Goal: Information Seeking & Learning: Learn about a topic

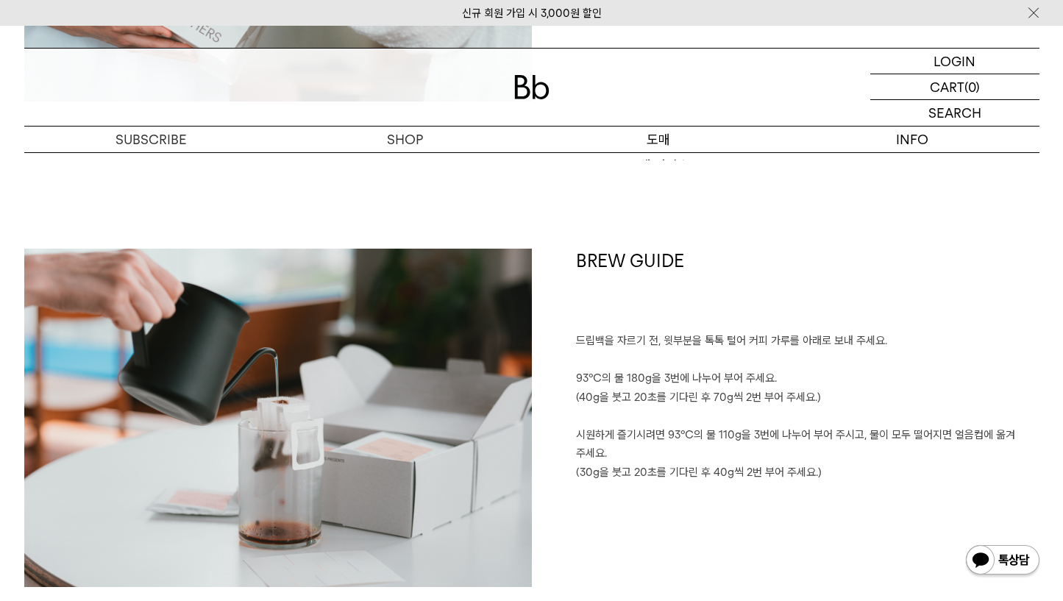
scroll to position [2603, 0]
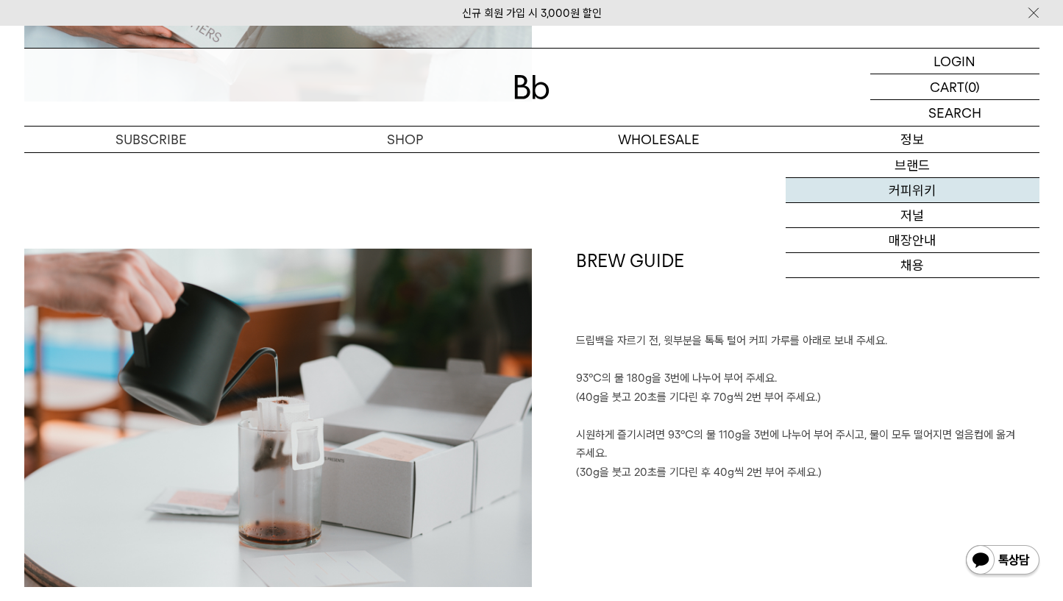
click at [914, 192] on link "커피위키" at bounding box center [913, 190] width 254 height 25
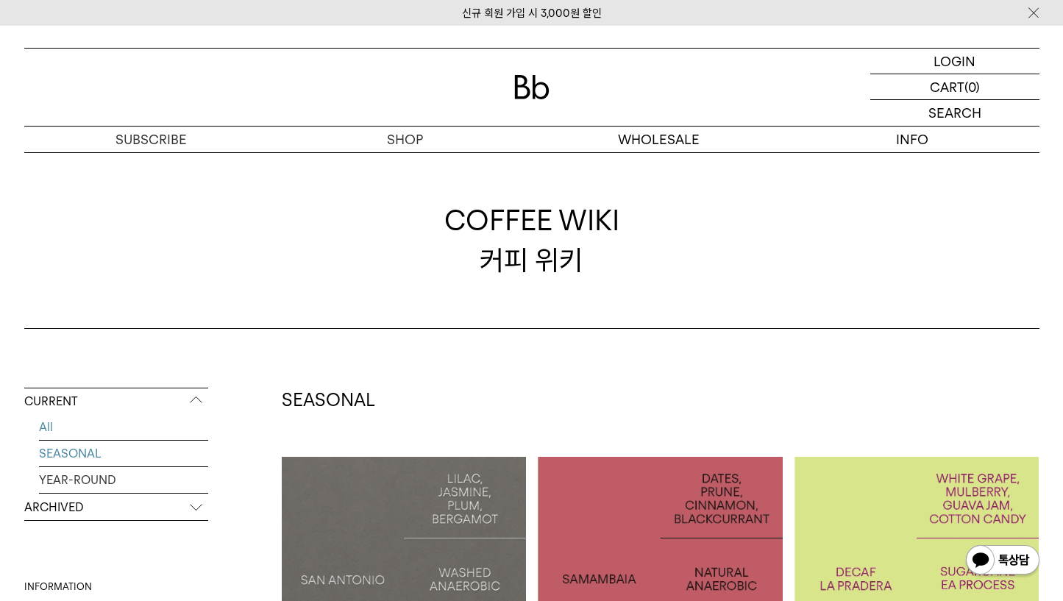
click at [76, 446] on link "SEASONAL" at bounding box center [123, 454] width 169 height 26
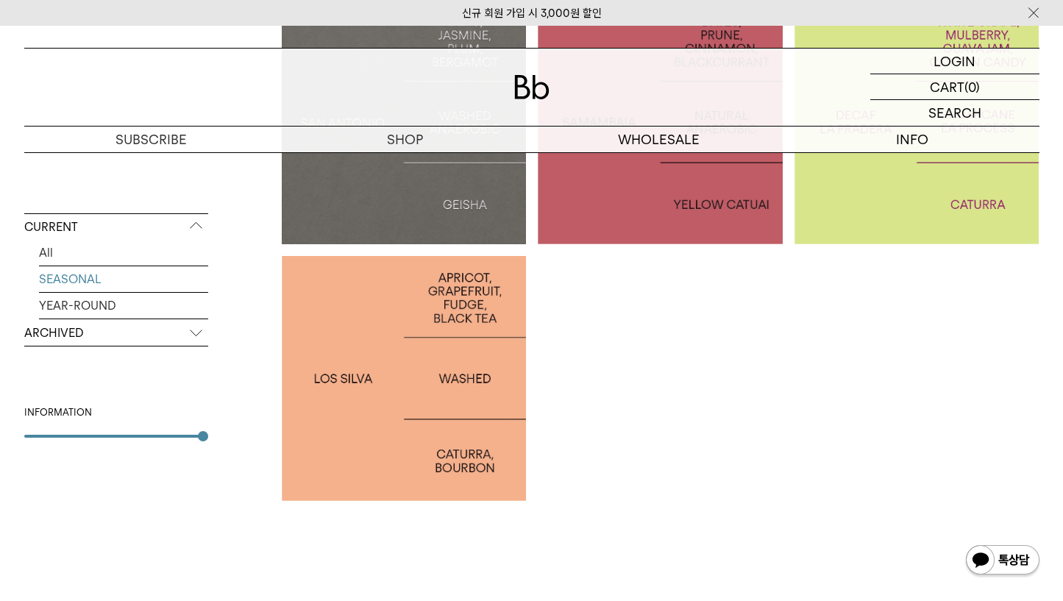
scroll to position [488, 0]
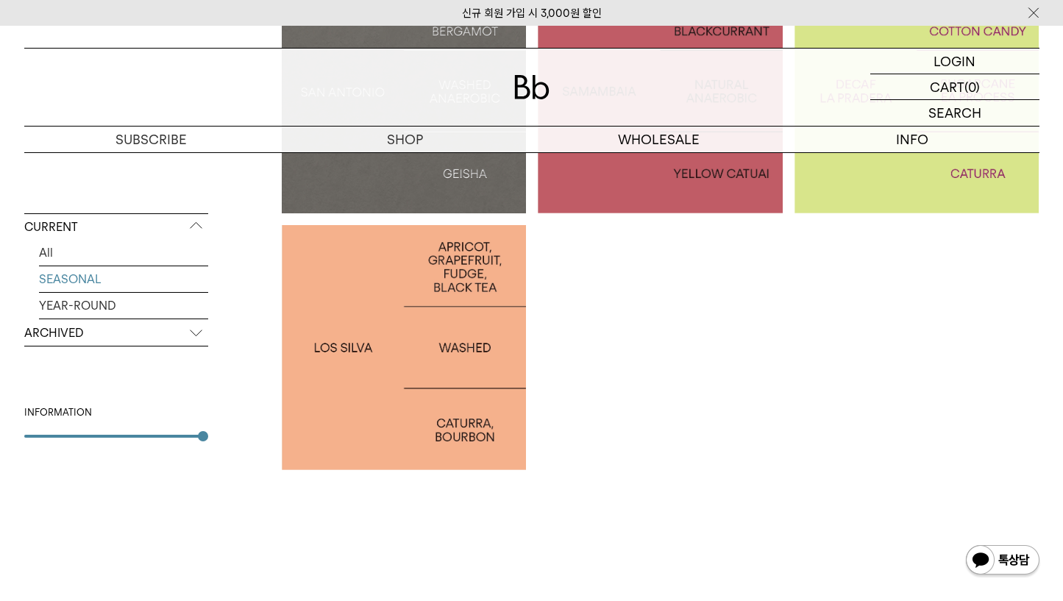
click at [115, 327] on p "ARCHIVED" at bounding box center [116, 333] width 184 height 26
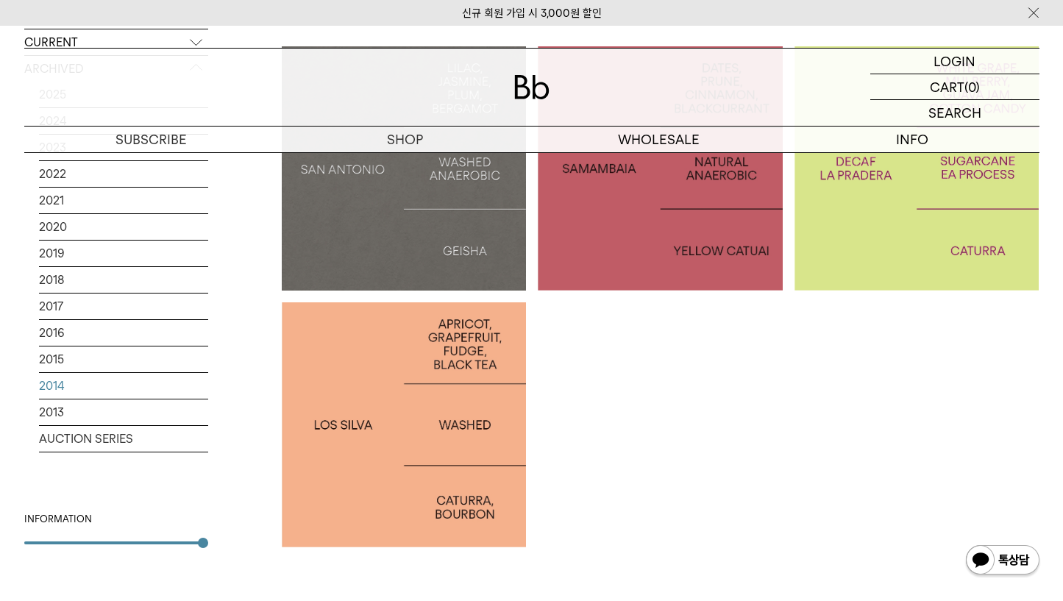
scroll to position [306, 0]
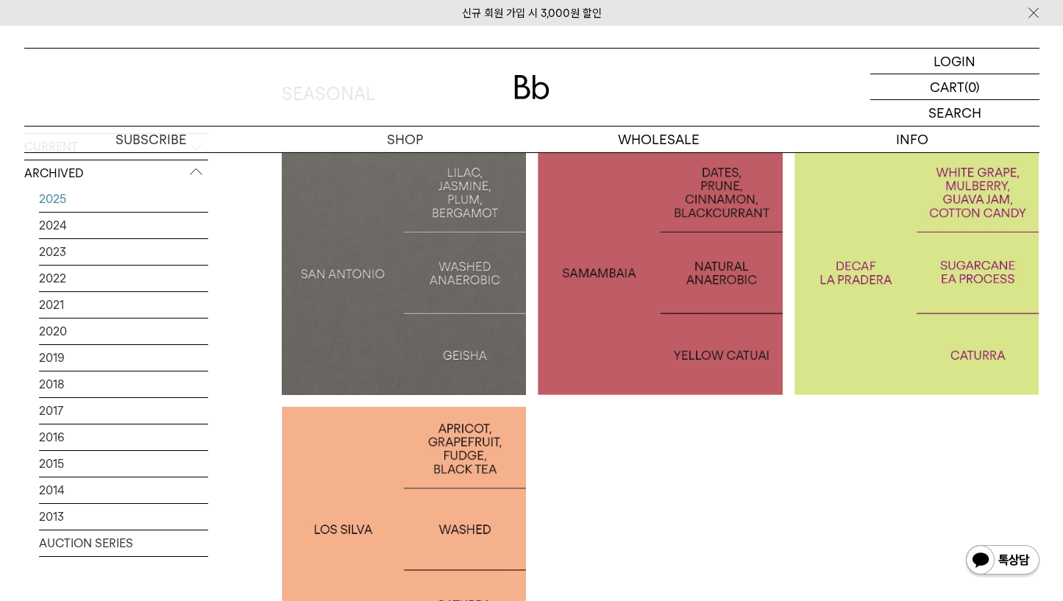
click at [54, 198] on link "2025" at bounding box center [123, 199] width 169 height 26
